Goal: Task Accomplishment & Management: Use online tool/utility

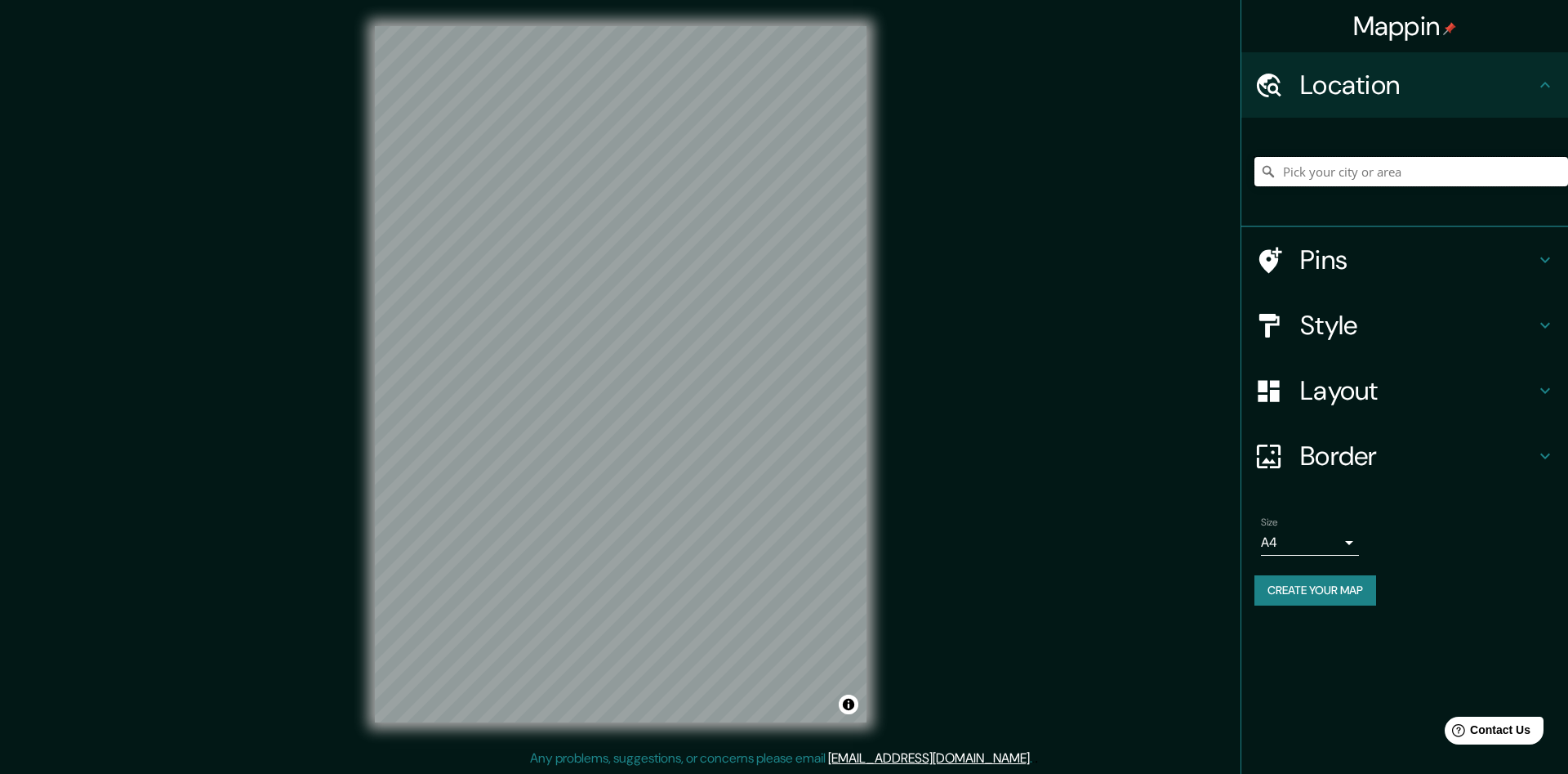
click at [1310, 166] on input "Pick your city or area" at bounding box center [1411, 171] width 314 height 29
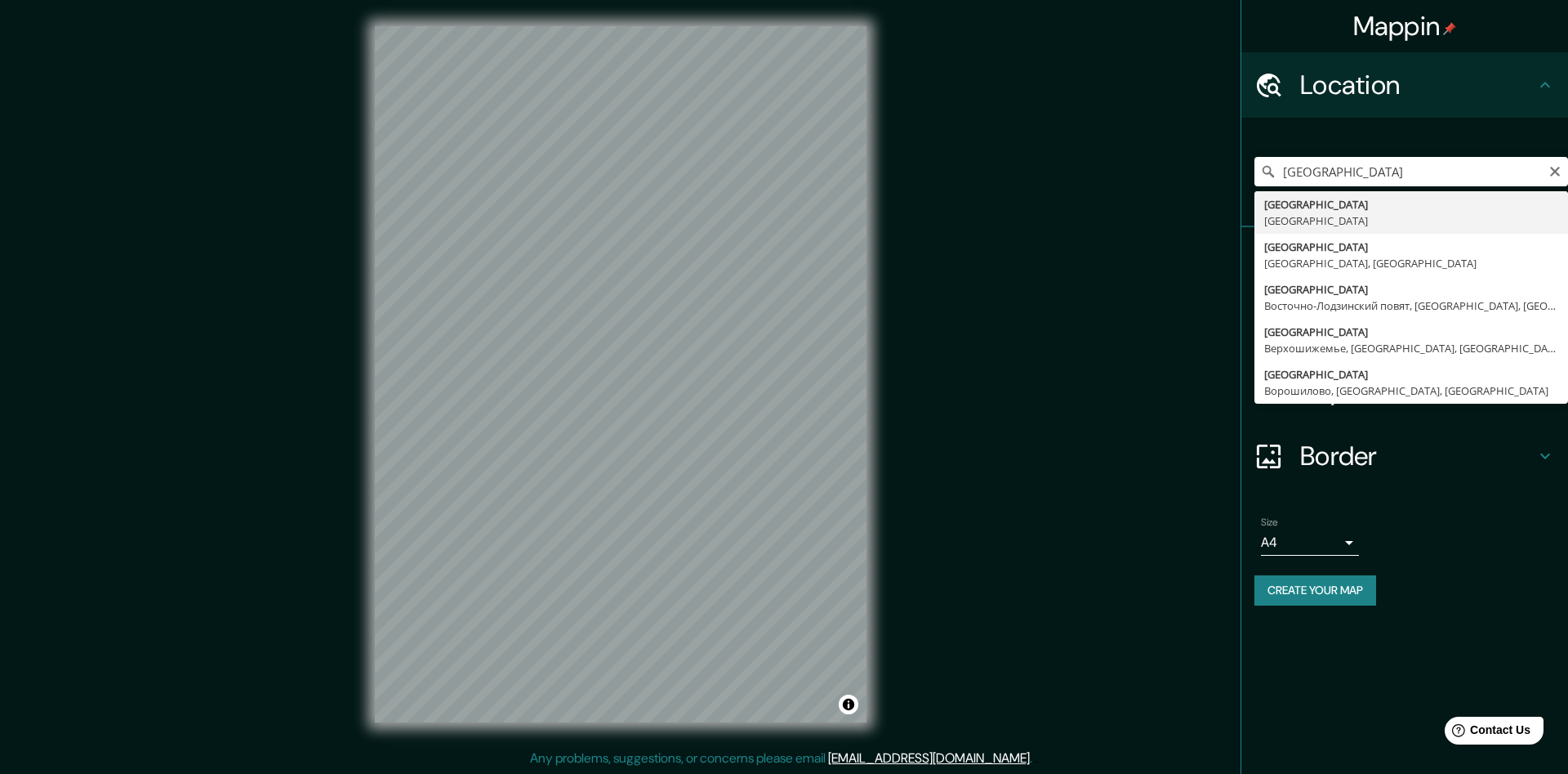
type input "[GEOGRAPHIC_DATA], [GEOGRAPHIC_DATA]"
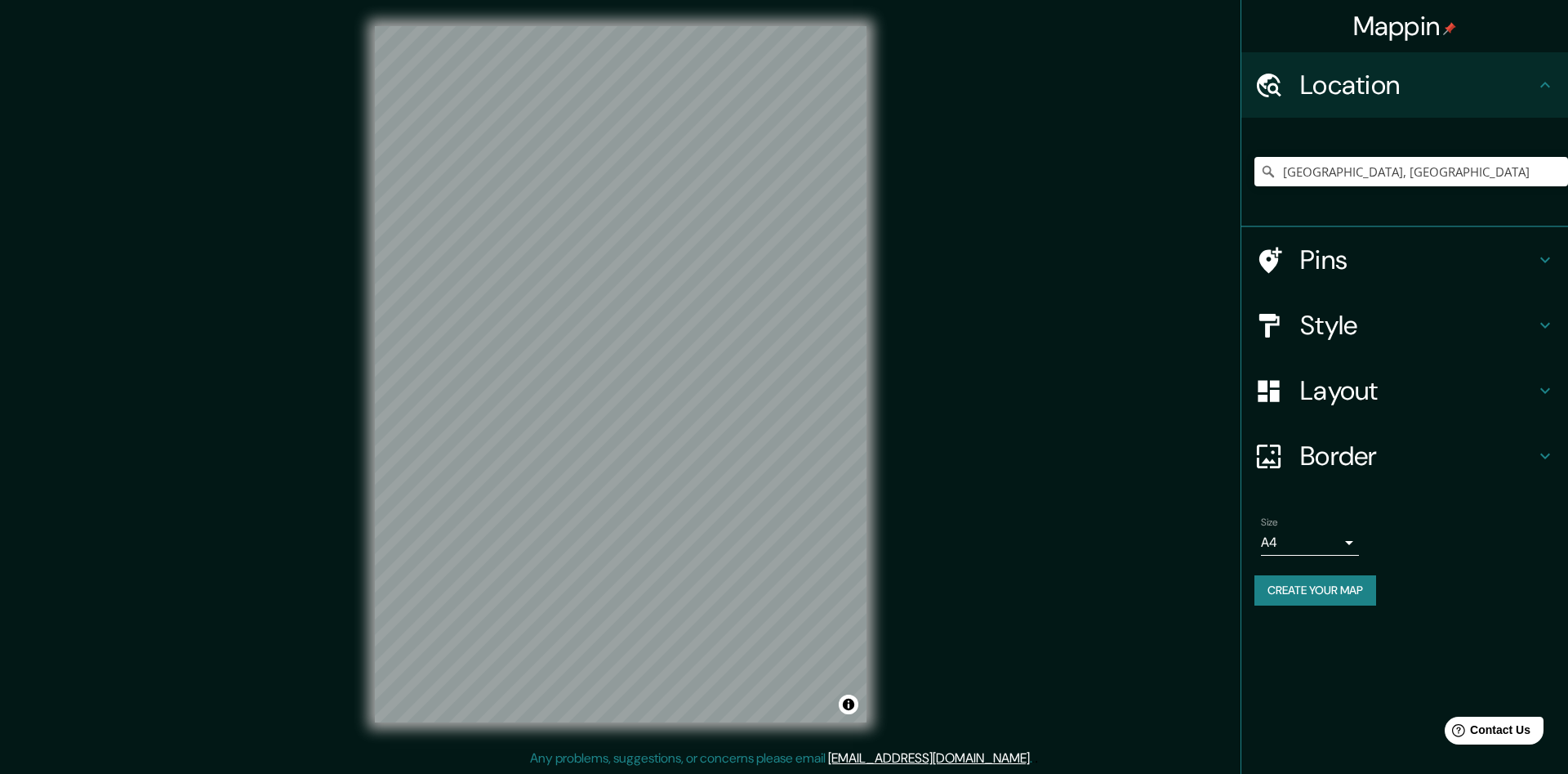
click at [1528, 322] on h4 "Style" at bounding box center [1418, 325] width 235 height 32
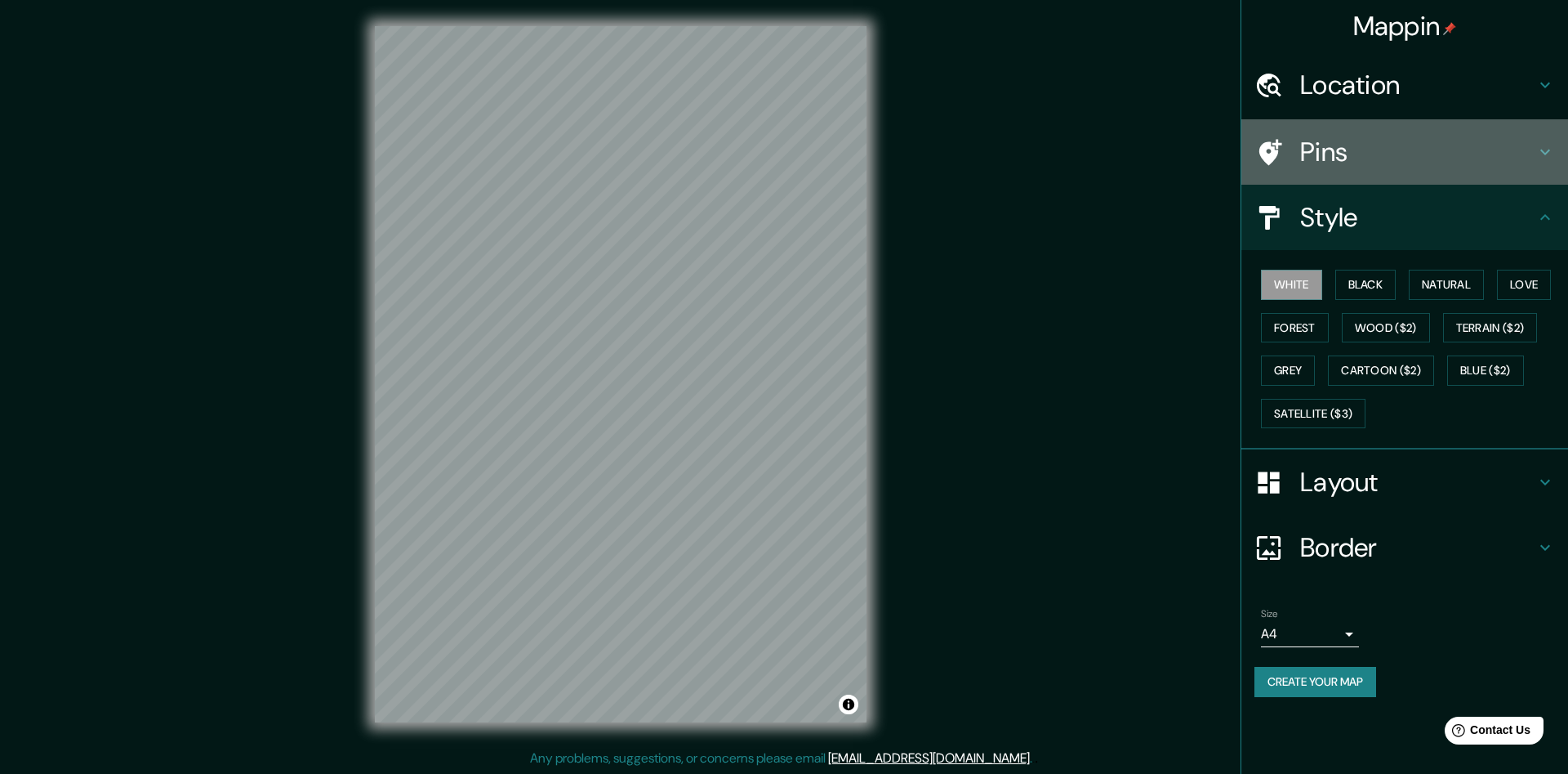
click at [1462, 147] on h4 "Pins" at bounding box center [1418, 152] width 235 height 32
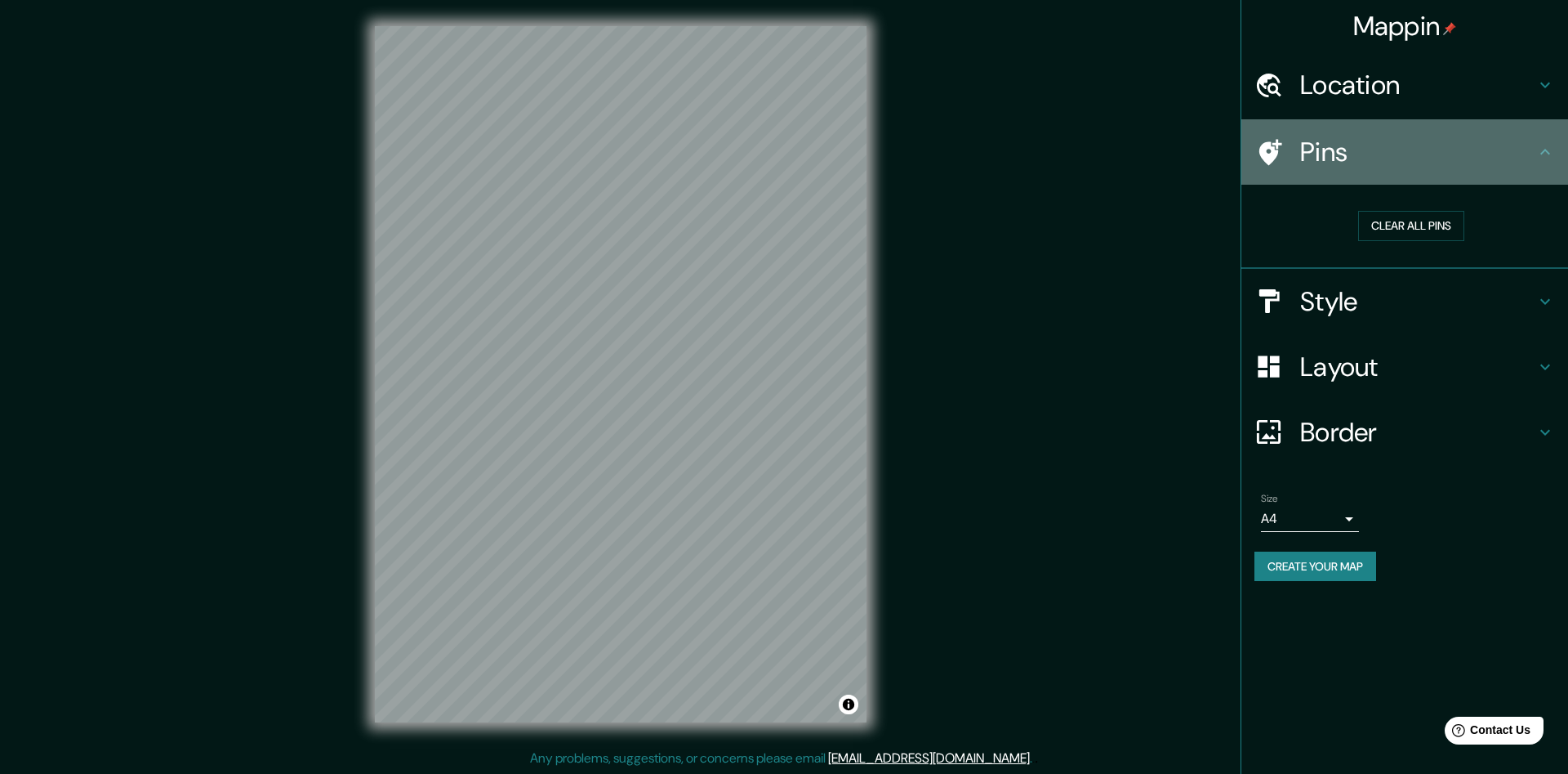
click at [1479, 149] on h4 "Pins" at bounding box center [1418, 152] width 235 height 32
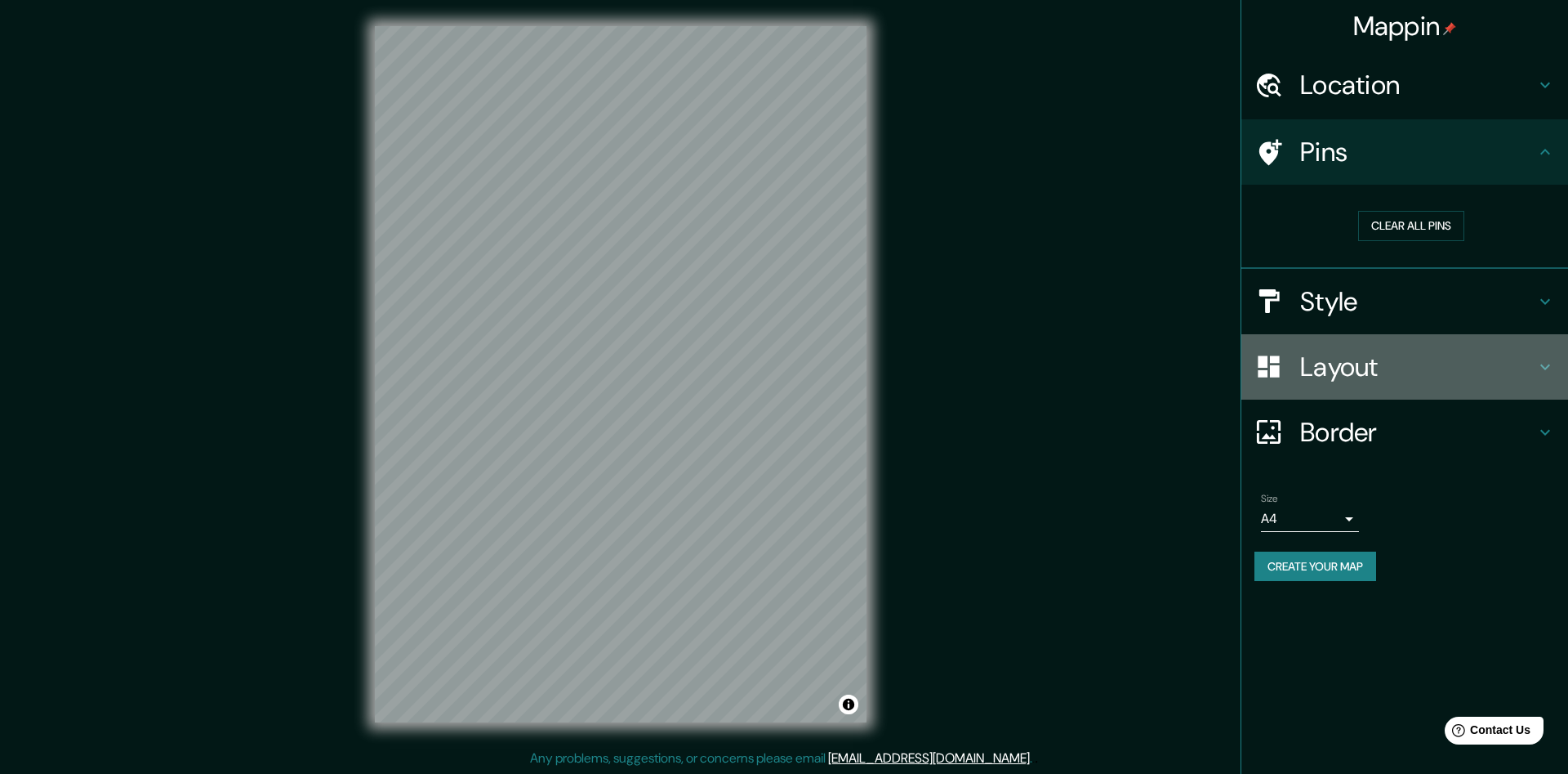
click at [1453, 364] on h4 "Layout" at bounding box center [1418, 367] width 235 height 32
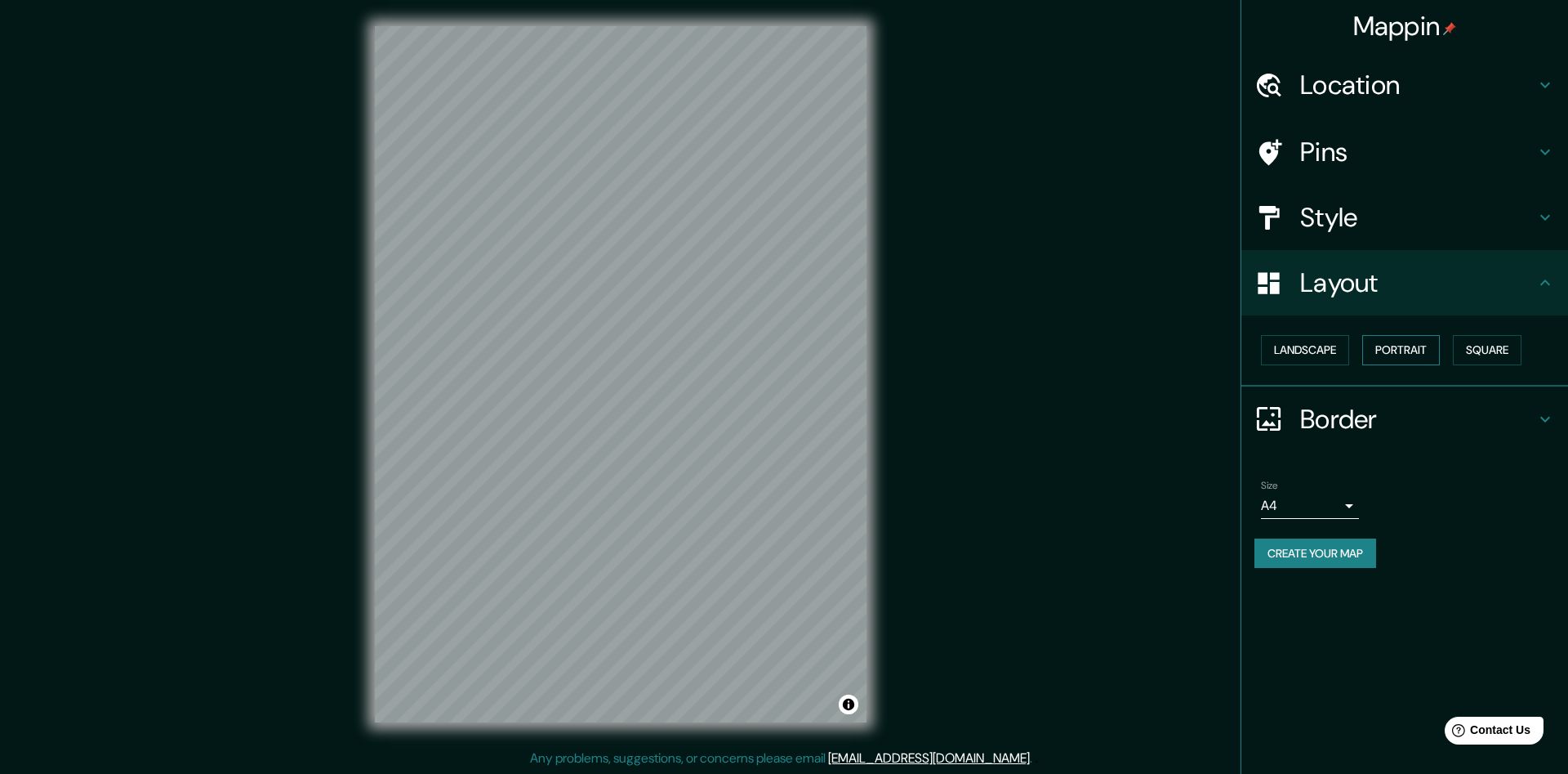
click at [1412, 343] on button "Portrait" at bounding box center [1401, 350] width 78 height 30
click at [1454, 275] on h4 "Layout" at bounding box center [1418, 282] width 235 height 32
click at [1368, 411] on h4 "Border" at bounding box center [1418, 419] width 235 height 32
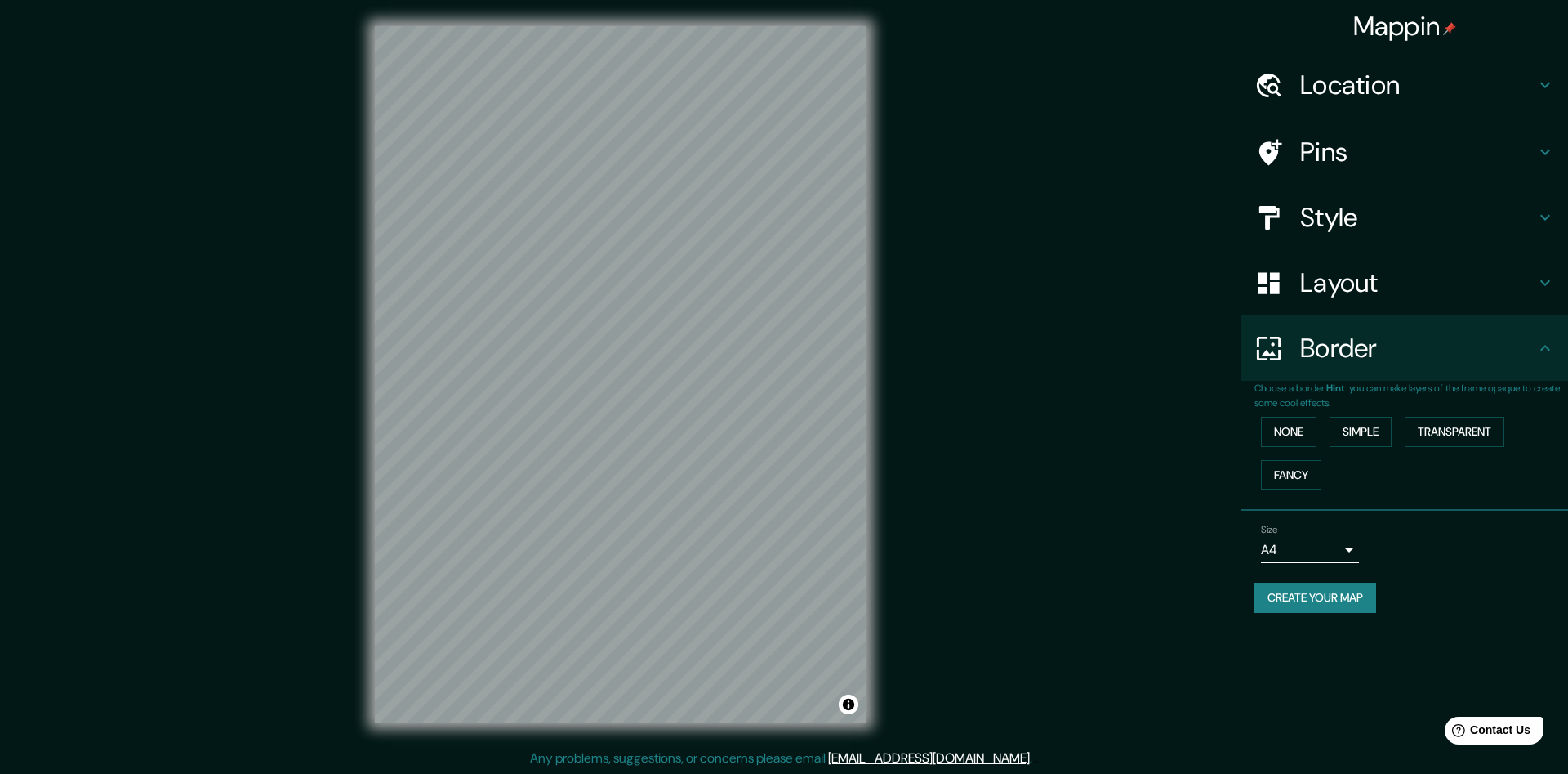
click at [1414, 381] on p "Choose a border. Hint : you can make layers of the frame opaque to create some …" at bounding box center [1411, 395] width 314 height 29
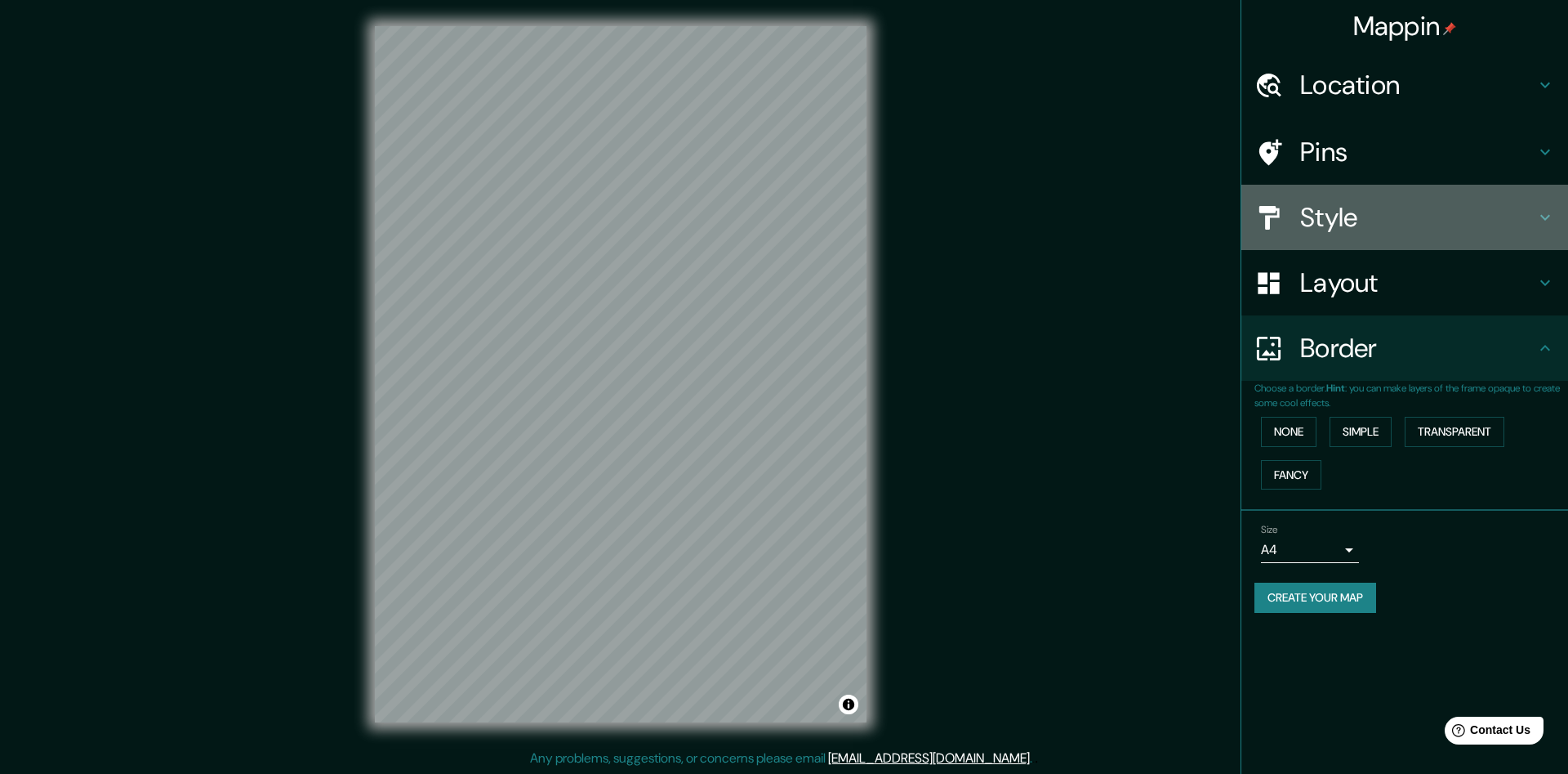
click at [1383, 205] on h4 "Style" at bounding box center [1418, 217] width 235 height 32
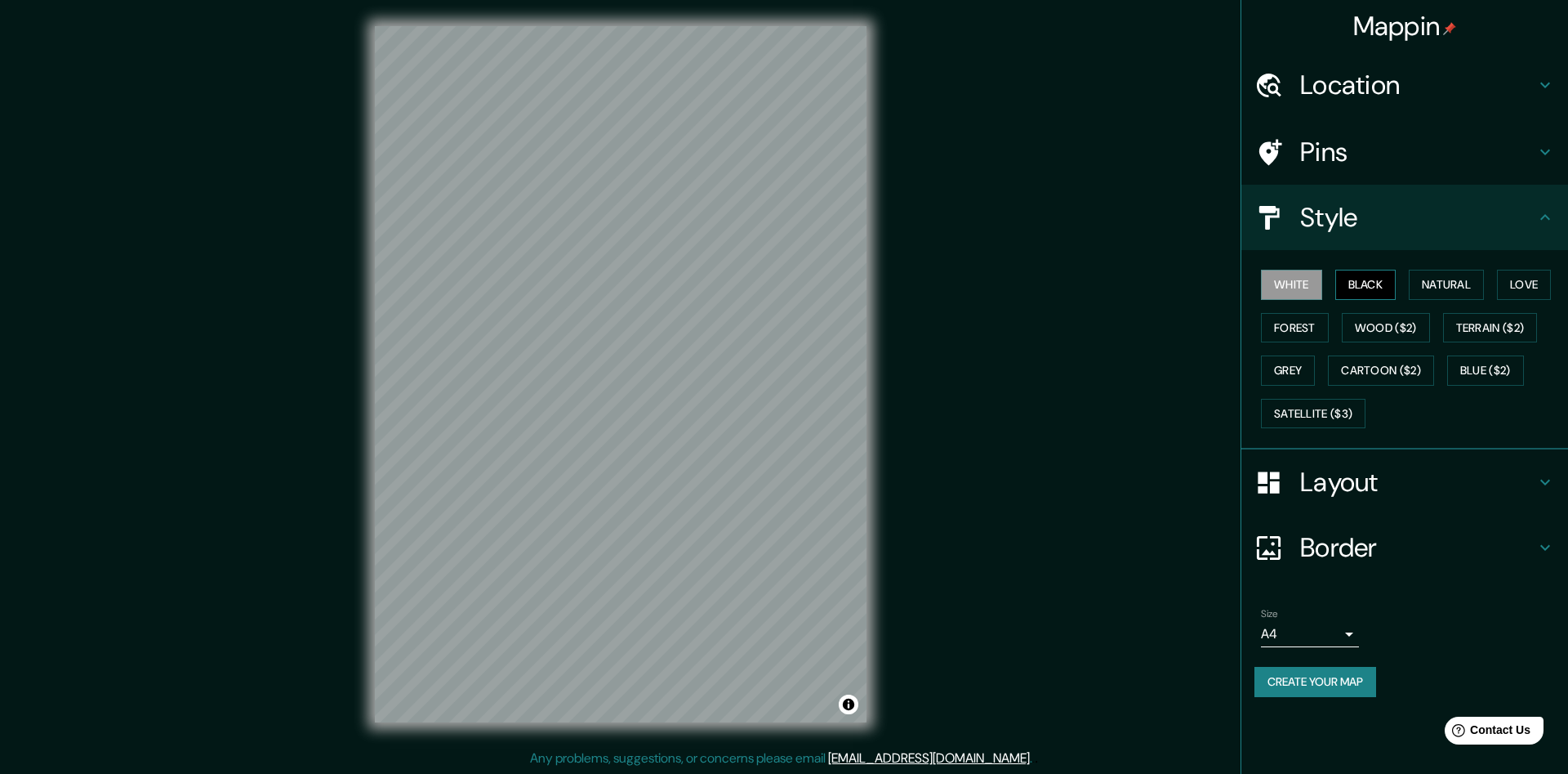
click at [1365, 277] on button "Black" at bounding box center [1366, 284] width 62 height 30
click at [1432, 281] on button "Natural" at bounding box center [1447, 284] width 75 height 30
click at [1532, 281] on button "Love" at bounding box center [1524, 284] width 54 height 30
click at [1308, 328] on button "Forest" at bounding box center [1294, 328] width 68 height 30
click at [1299, 287] on button "White" at bounding box center [1292, 284] width 62 height 30
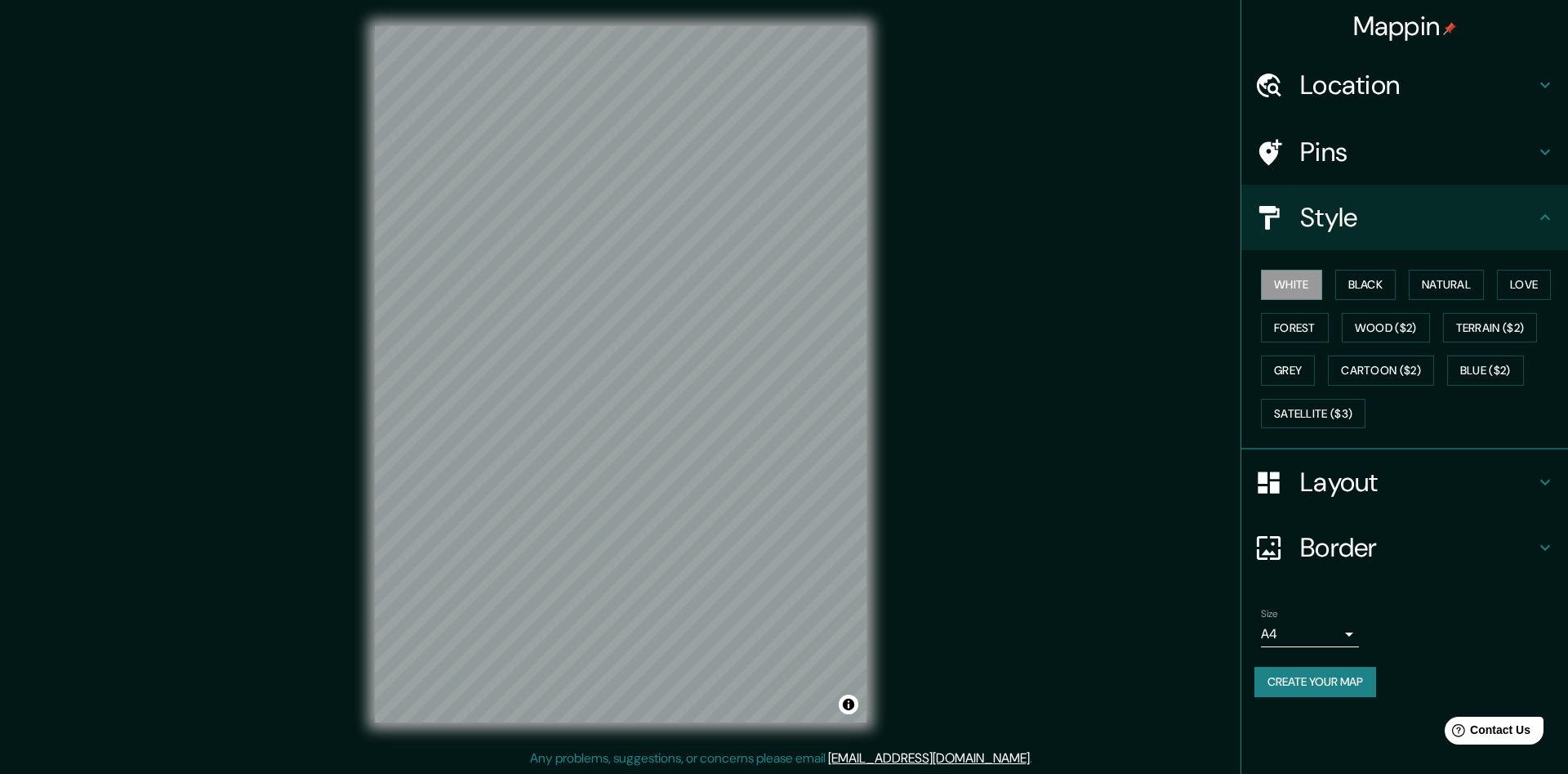
click at [135, 284] on div "Mappin Location [GEOGRAPHIC_DATA], [GEOGRAPHIC_DATA] Pins Style White Black Nat…" at bounding box center [784, 387] width 1568 height 775
